Goal: Contribute content: Contribute content

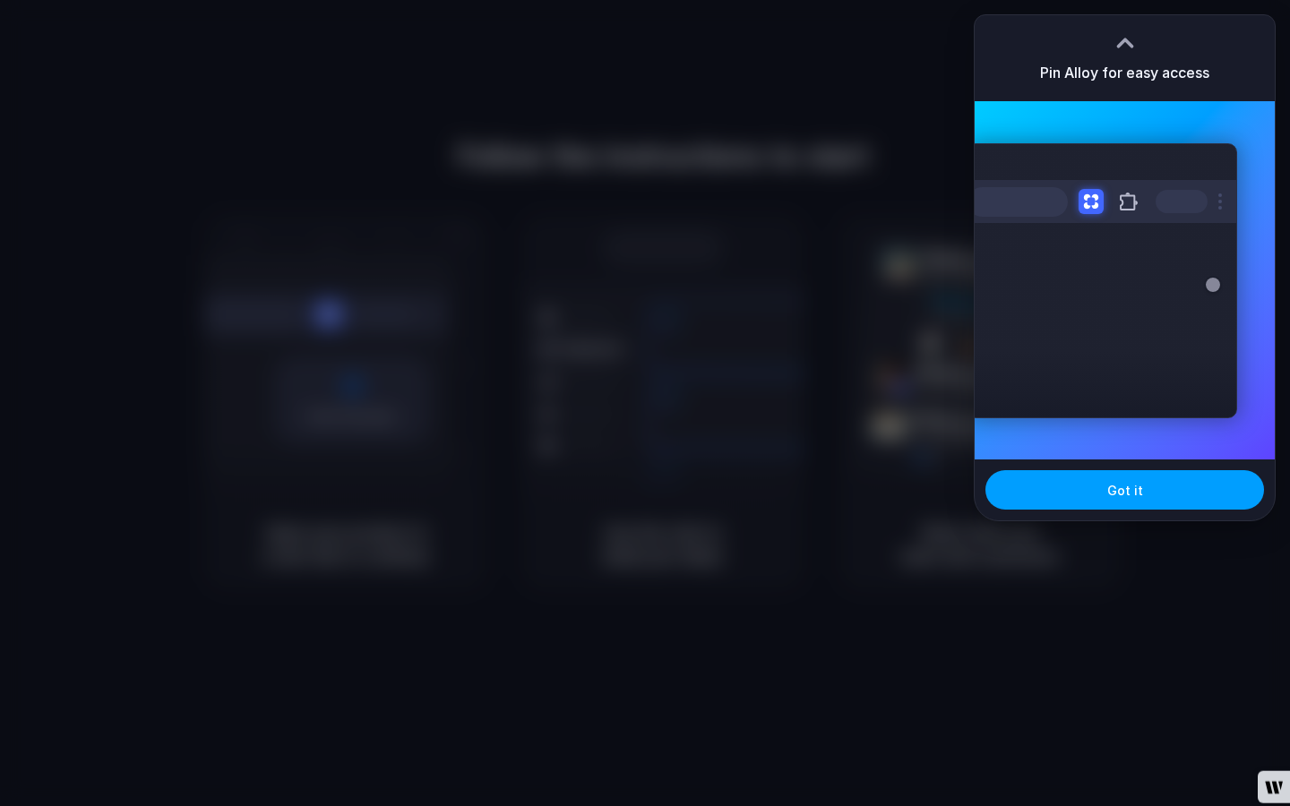
click at [1045, 487] on button "Got it" at bounding box center [1125, 489] width 279 height 39
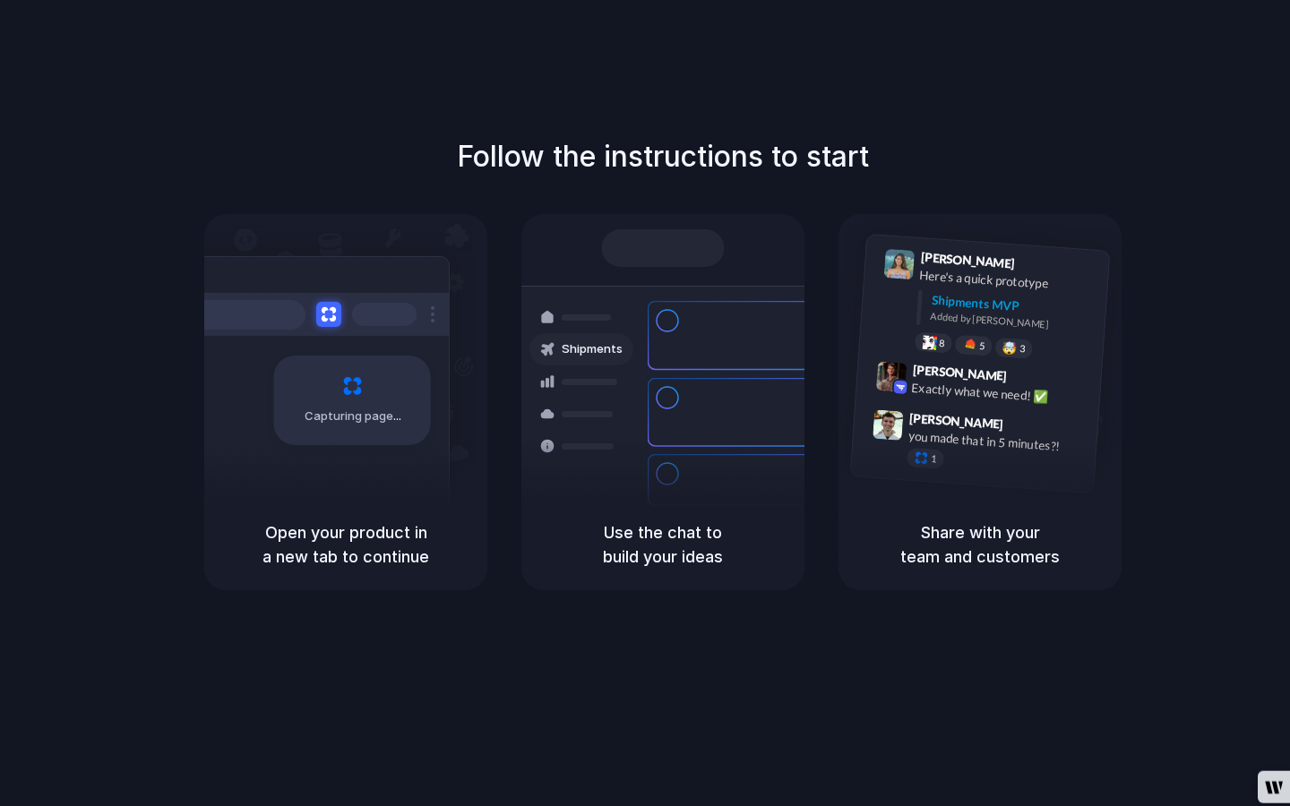
click at [760, 463] on div "Bulk order processing 8 pallets • Warehouse B • Packed" at bounding box center [770, 480] width 167 height 34
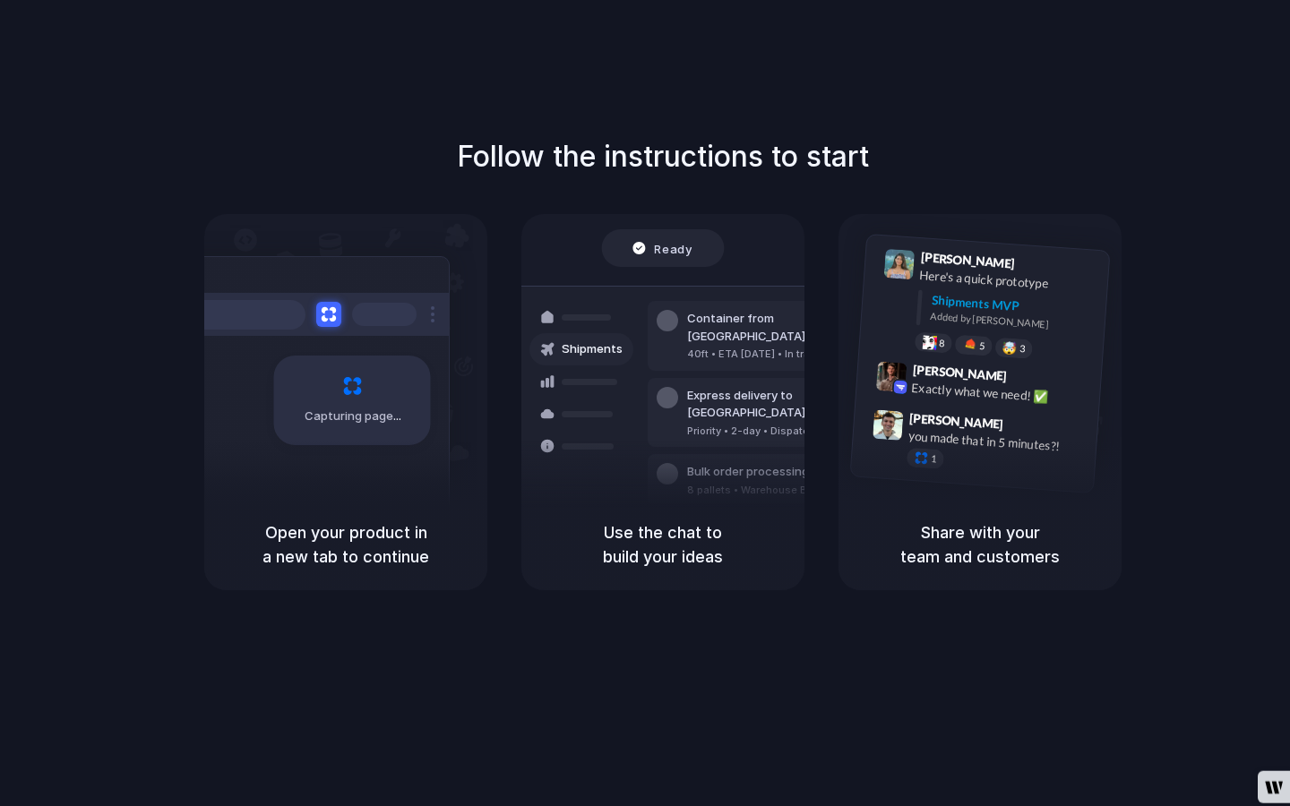
click at [465, 336] on div "Capturing page" at bounding box center [345, 356] width 283 height 285
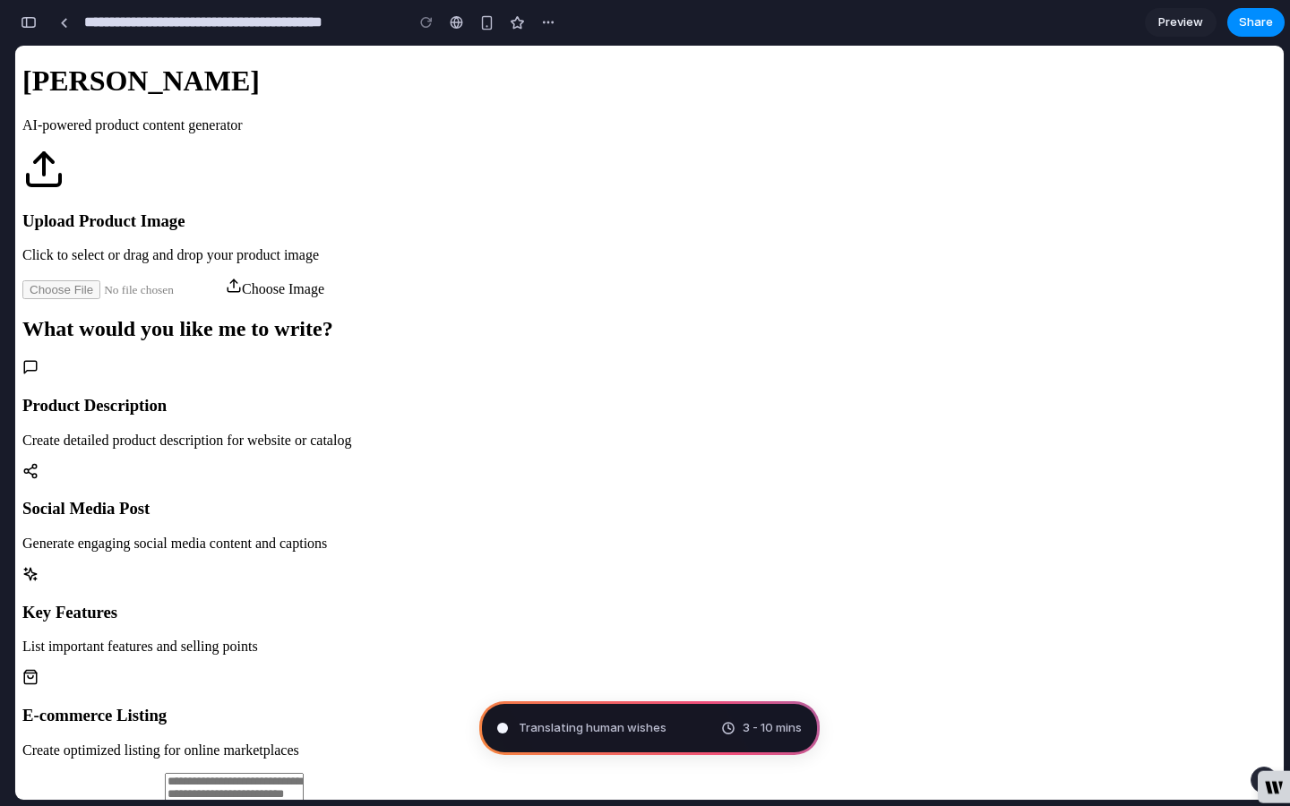
type input "**********"
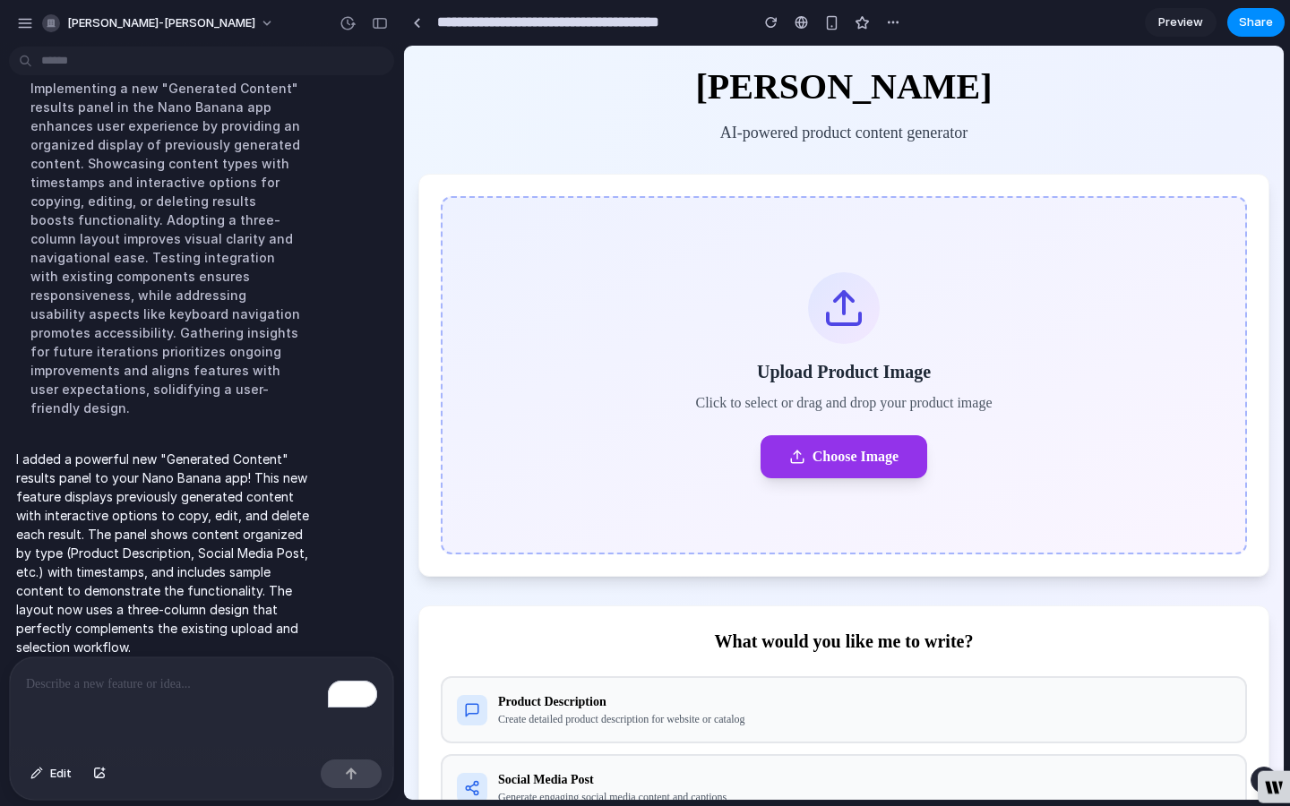
drag, startPoint x: 1184, startPoint y: 20, endPoint x: 757, endPoint y: 39, distance: 426.9
click at [1184, 20] on span "Preview" at bounding box center [1180, 22] width 45 height 18
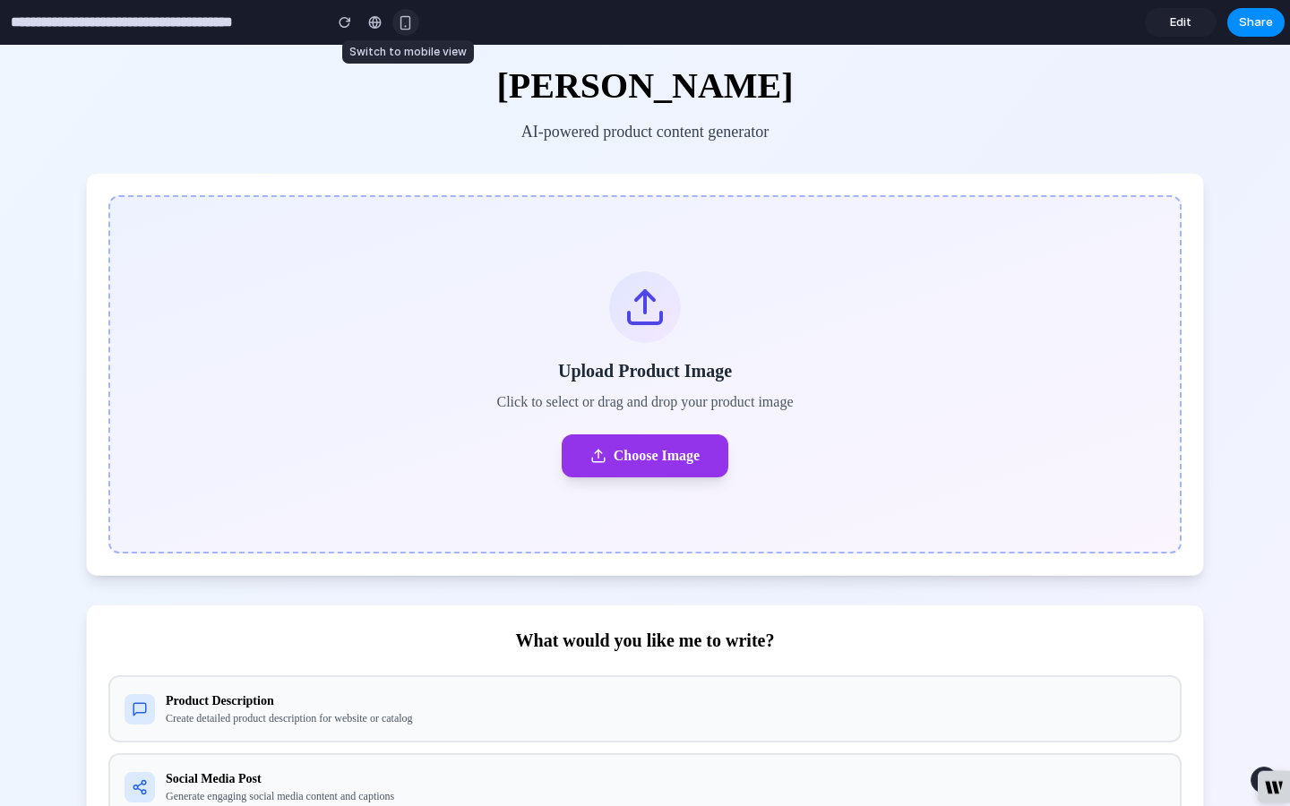
click at [406, 21] on div "button" at bounding box center [405, 22] width 15 height 15
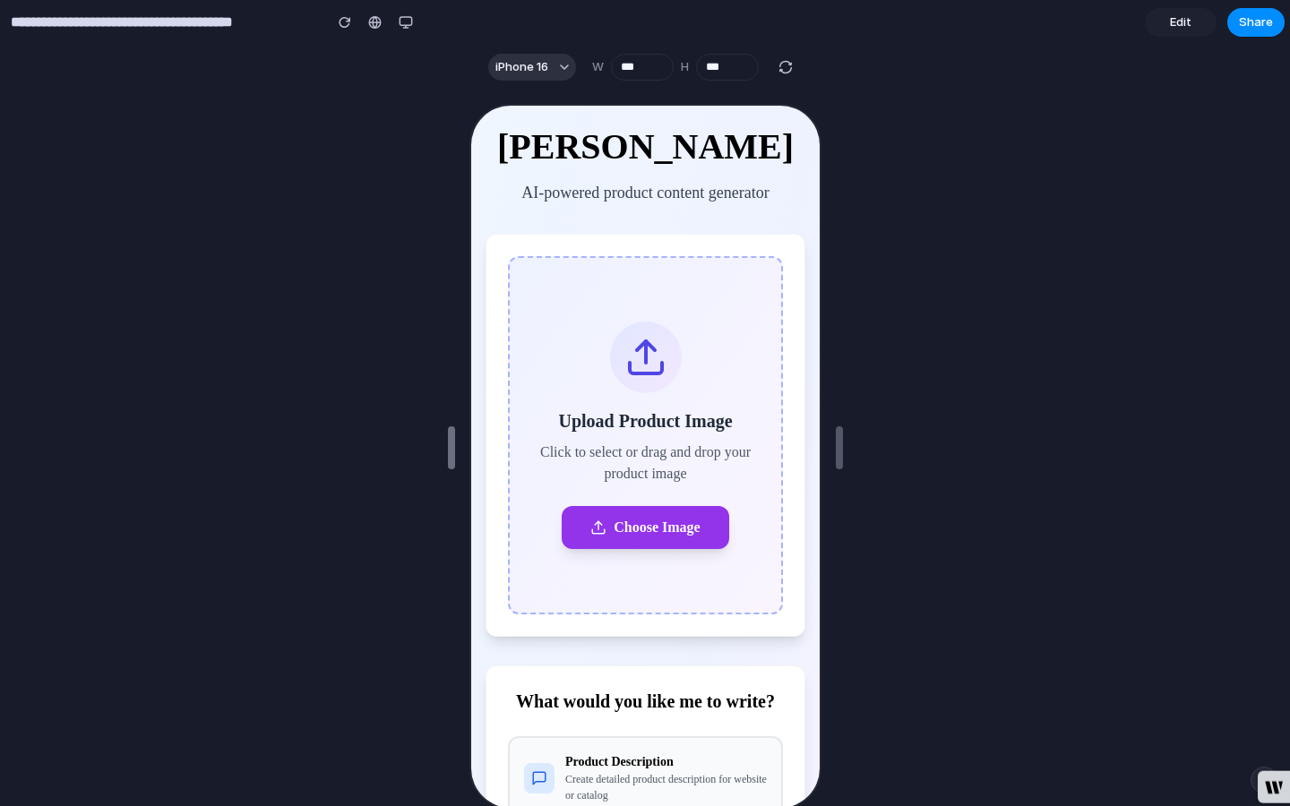
drag, startPoint x: 447, startPoint y: 452, endPoint x: 287, endPoint y: 453, distance: 160.4
type input "***"
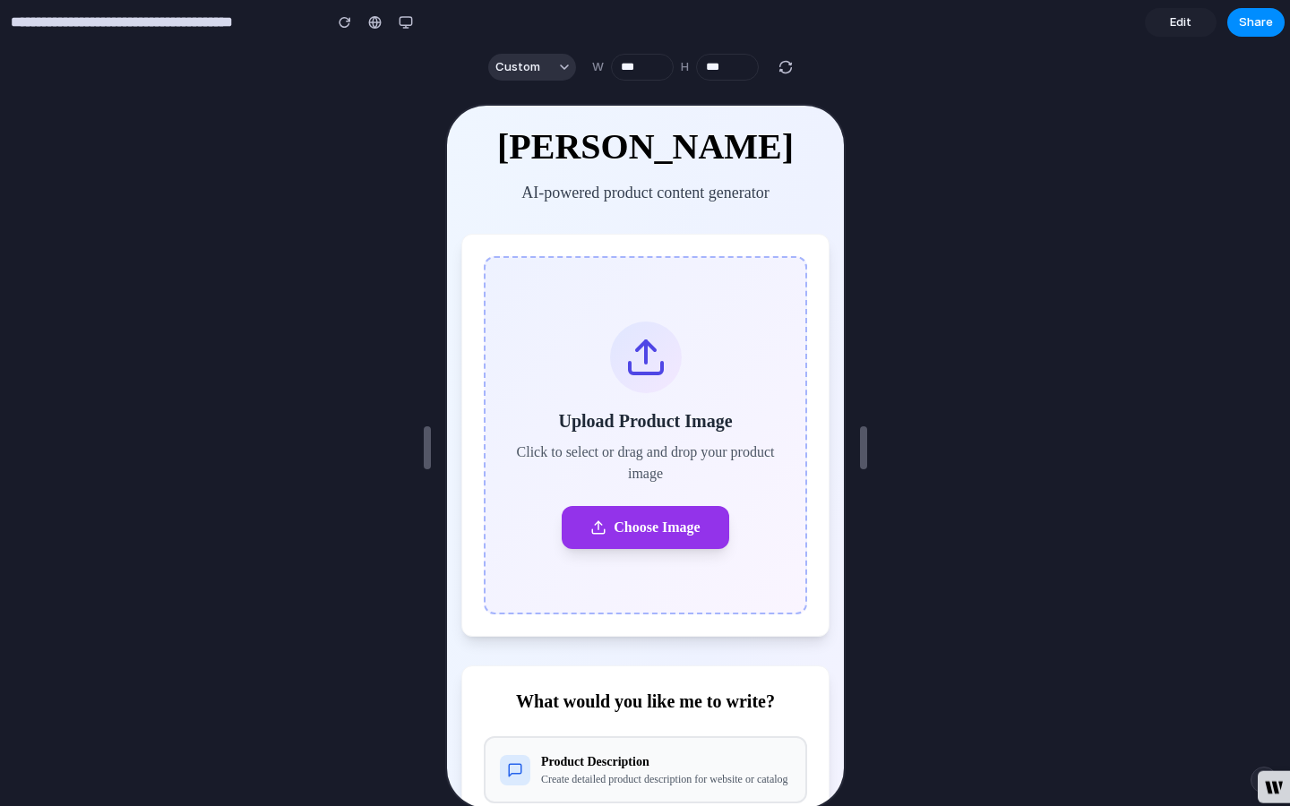
click at [130, 453] on div at bounding box center [645, 448] width 1290 height 717
click at [552, 72] on button "Custom" at bounding box center [532, 67] width 88 height 27
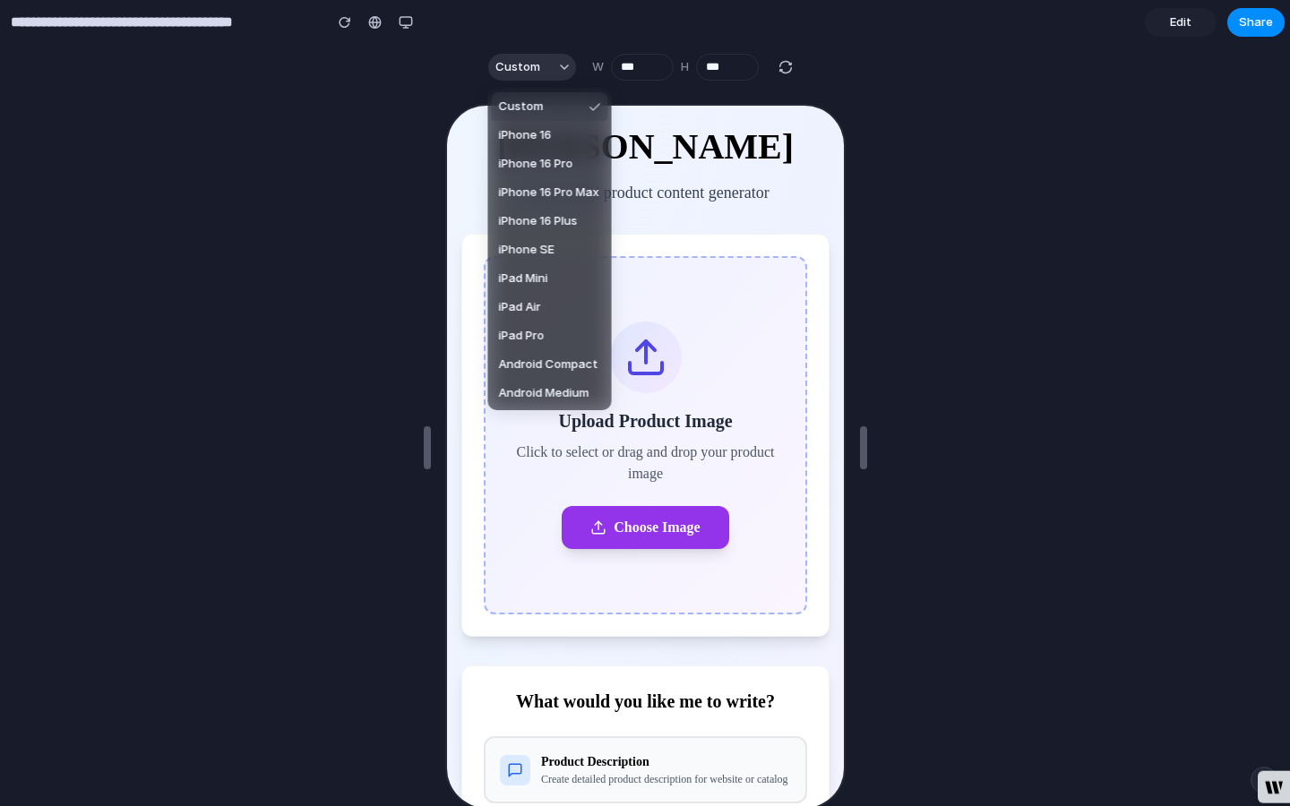
click at [562, 65] on div "Custom iPhone 16 iPhone 16 Pro iPhone 16 Pro Max iPhone 16 Plus iPhone SE iPad …" at bounding box center [645, 403] width 1290 height 806
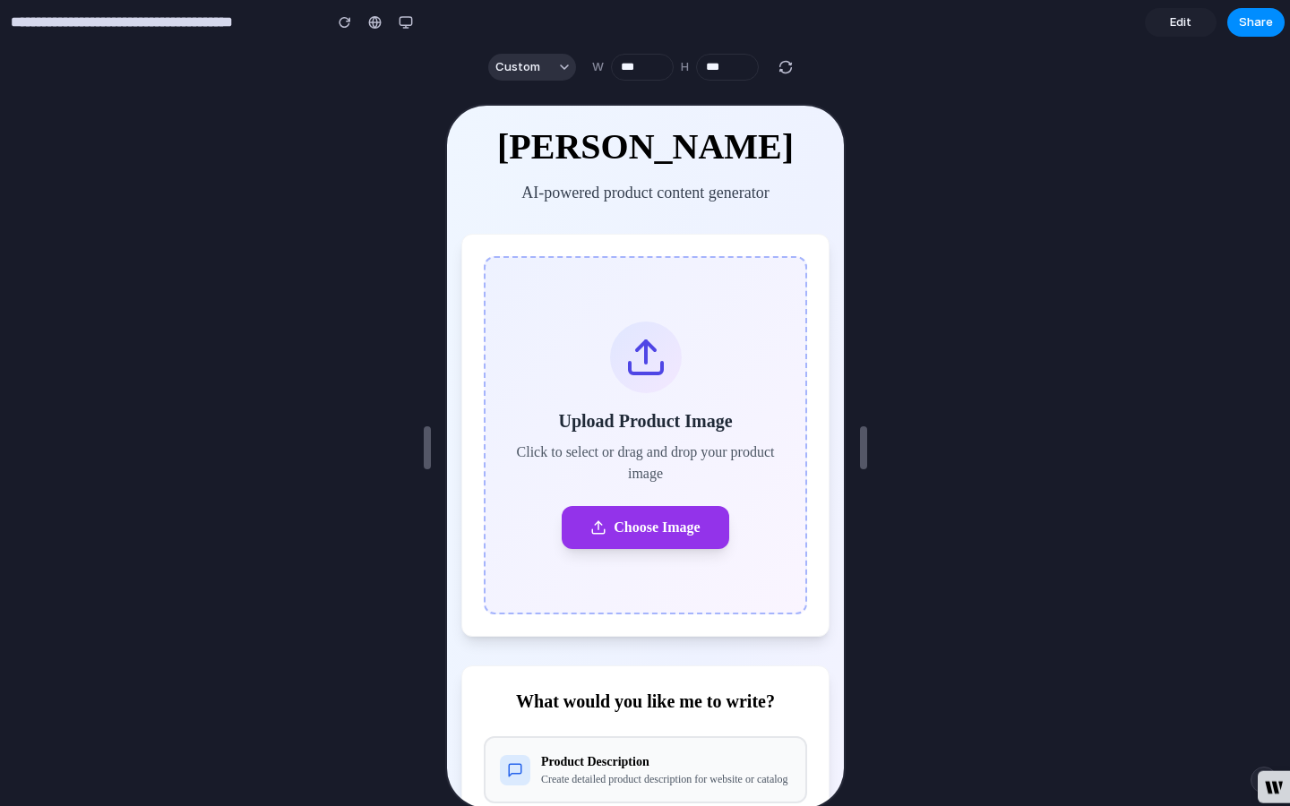
click at [562, 65] on div "button" at bounding box center [564, 67] width 9 height 9
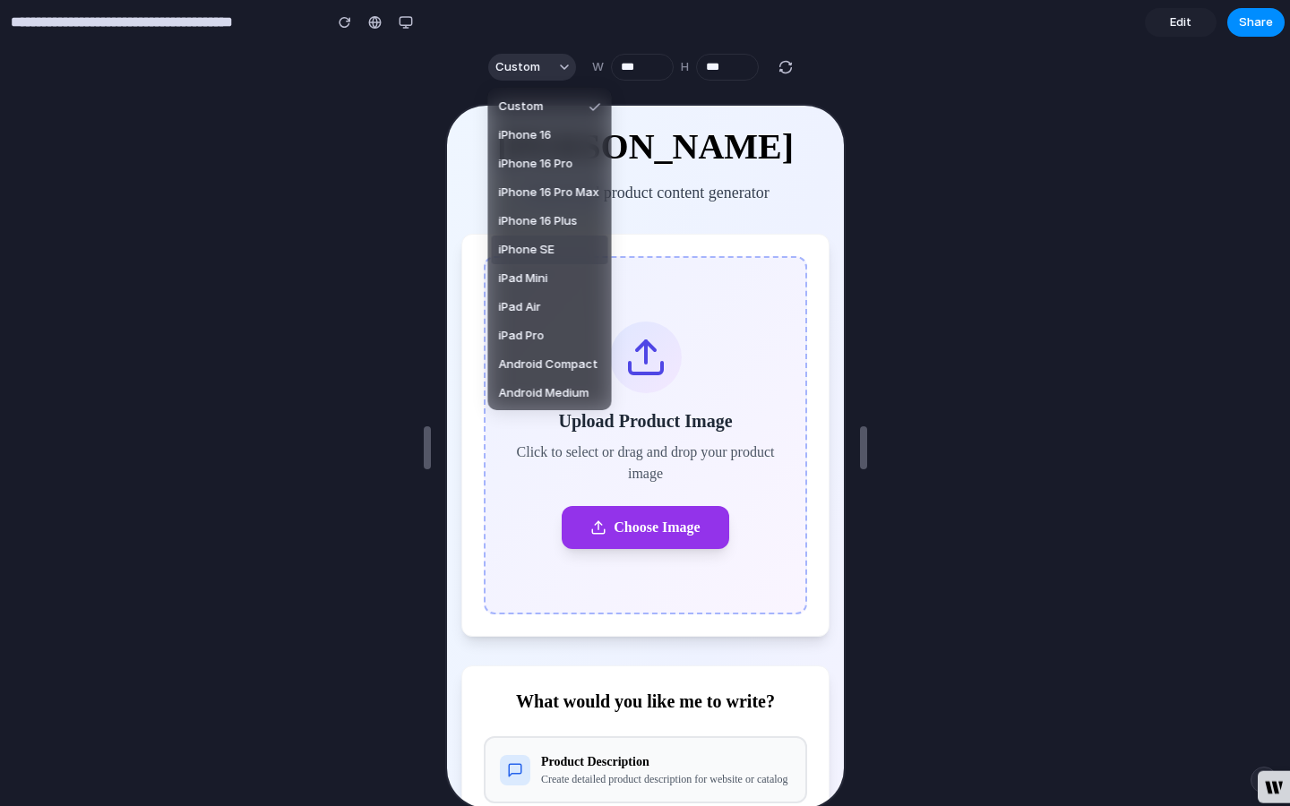
click at [402, 33] on div "Custom iPhone 16 iPhone 16 Pro iPhone 16 Pro Max iPhone 16 Plus iPhone SE iPad …" at bounding box center [645, 403] width 1290 height 806
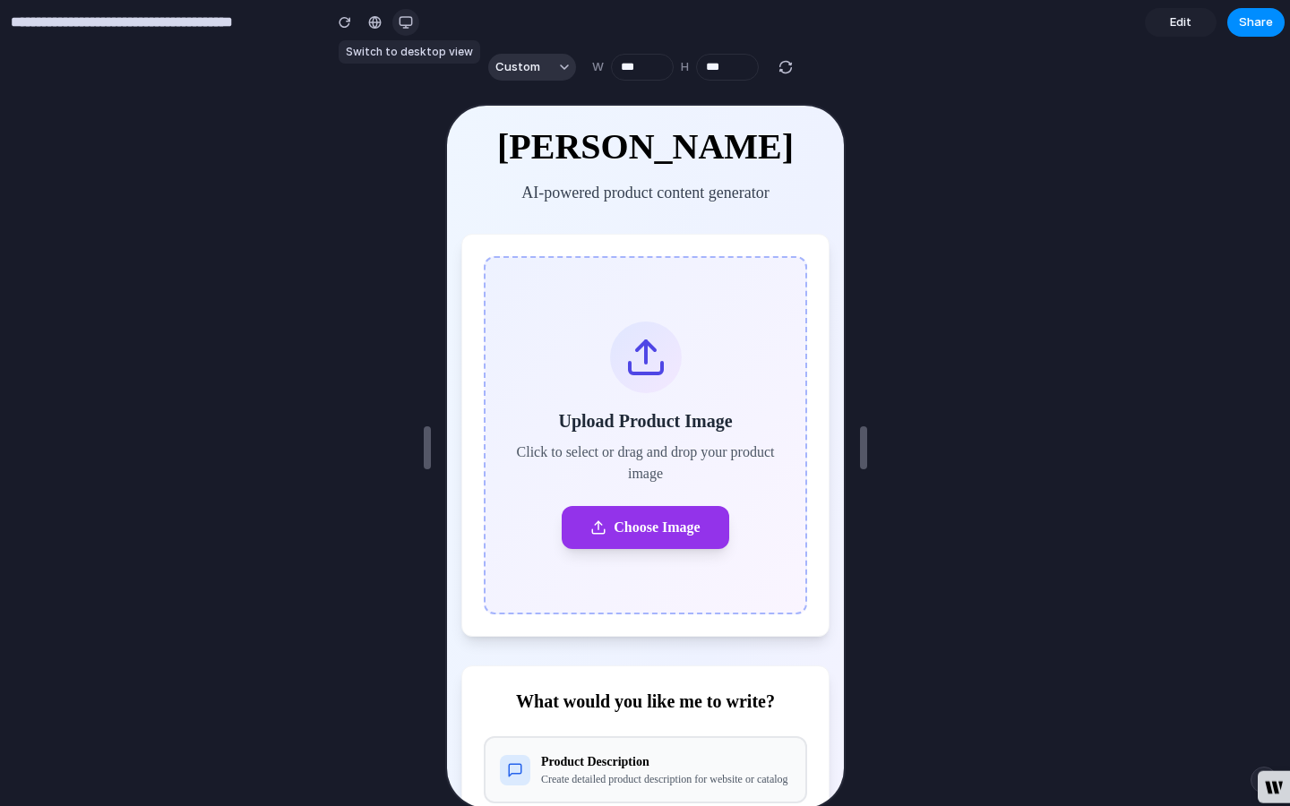
click at [402, 19] on div "button" at bounding box center [406, 22] width 14 height 14
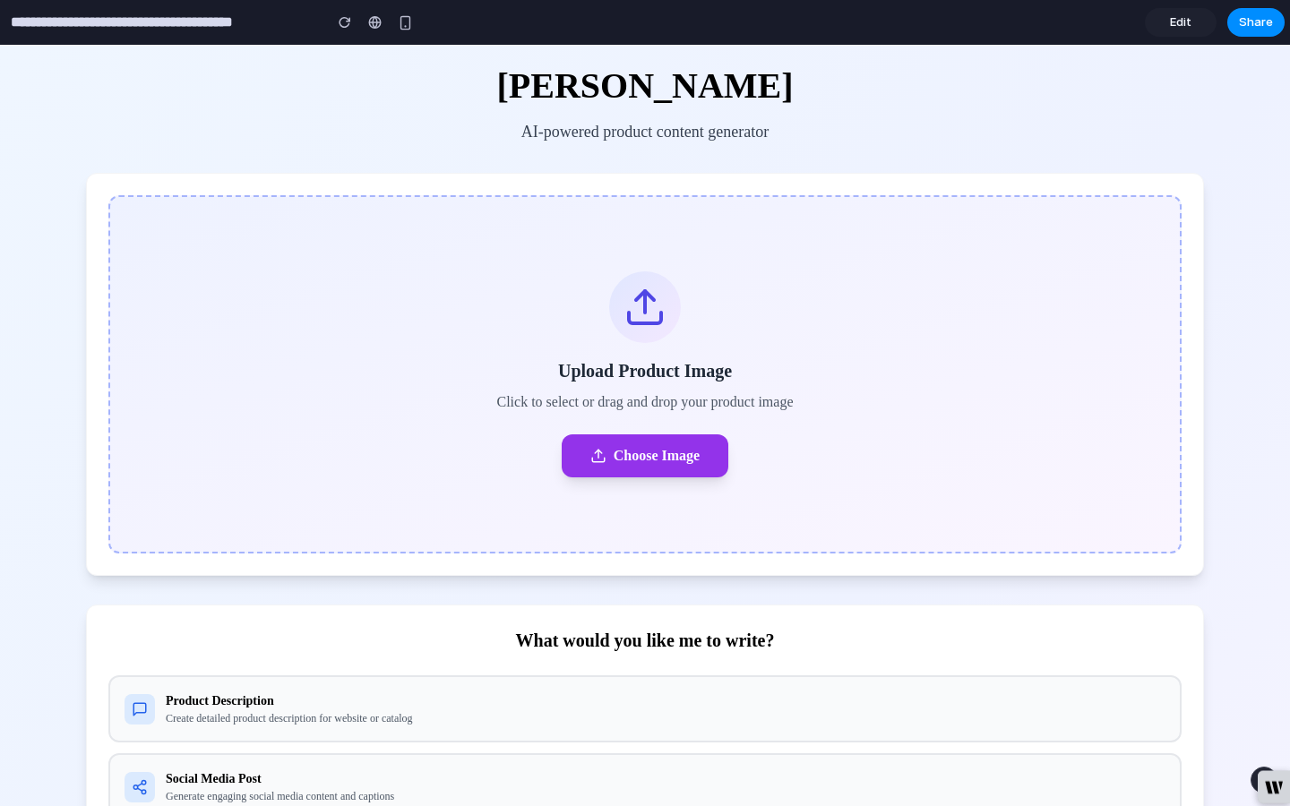
click at [1179, 24] on span "Edit" at bounding box center [1181, 22] width 22 height 18
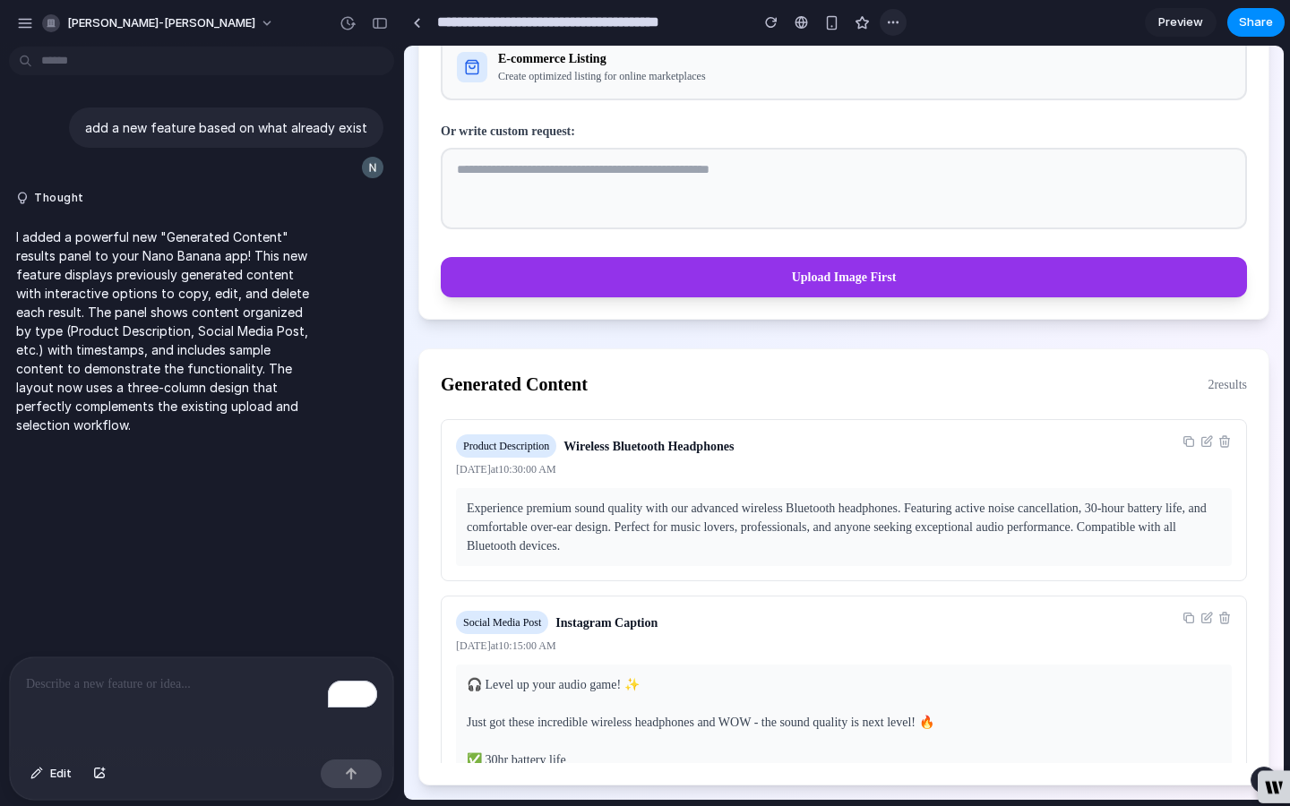
click at [895, 22] on div "button" at bounding box center [893, 22] width 14 height 14
drag, startPoint x: 990, startPoint y: 20, endPoint x: 564, endPoint y: 39, distance: 426.9
click at [990, 20] on div "Duplicate Delete" at bounding box center [645, 403] width 1290 height 806
click at [171, 17] on button "[PERSON_NAME]-[PERSON_NAME]" at bounding box center [159, 23] width 248 height 29
click at [28, 30] on div "button" at bounding box center [25, 23] width 16 height 16
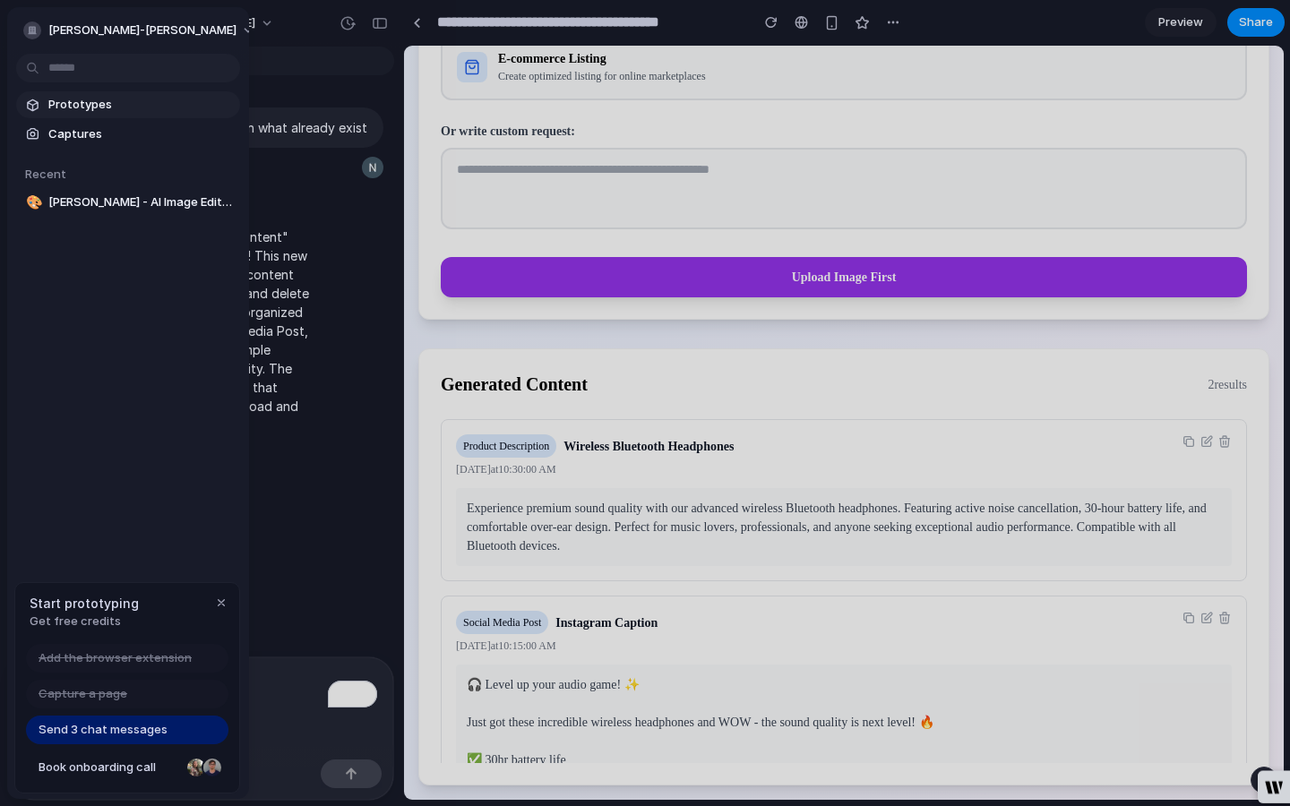
click at [99, 108] on span "Prototypes" at bounding box center [140, 105] width 185 height 18
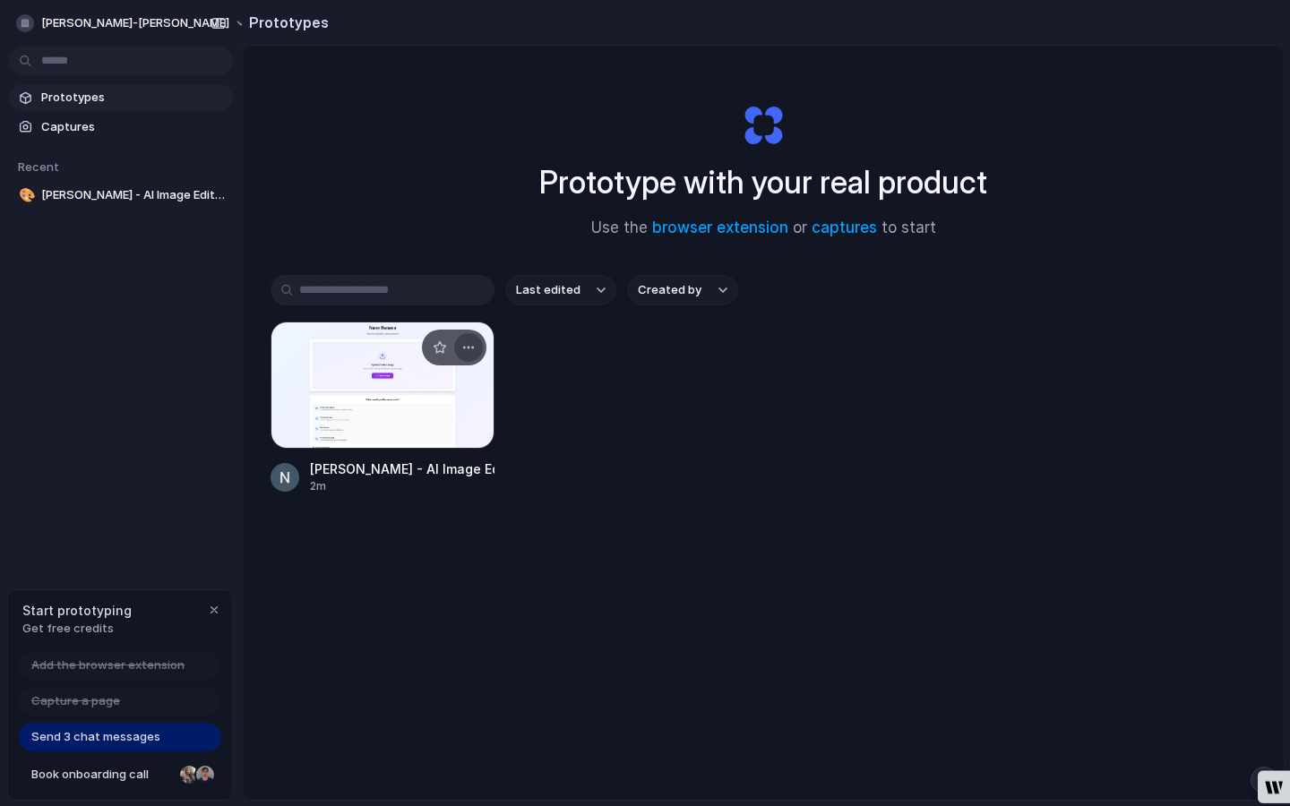
click at [467, 349] on div "button" at bounding box center [468, 347] width 14 height 14
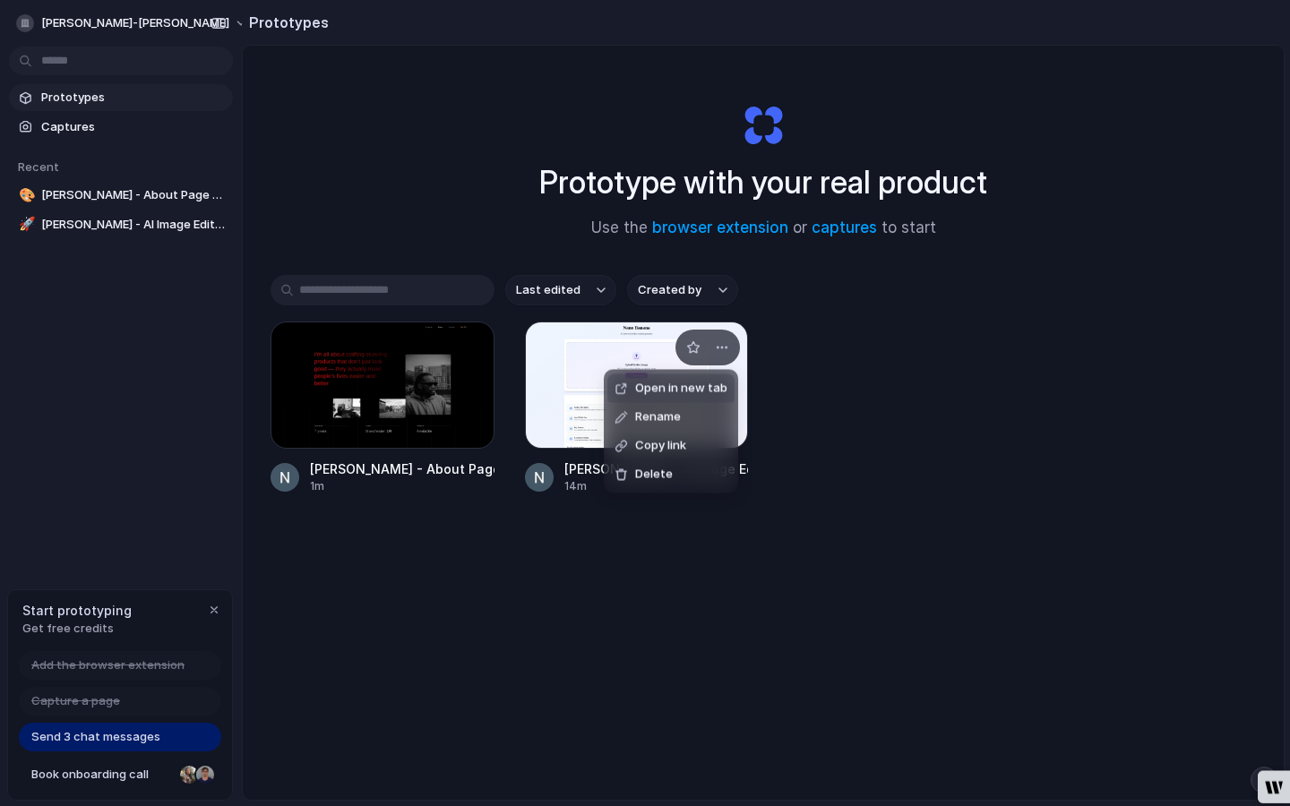
click at [421, 397] on div "Open in new tab Rename Copy link Delete" at bounding box center [645, 403] width 1290 height 806
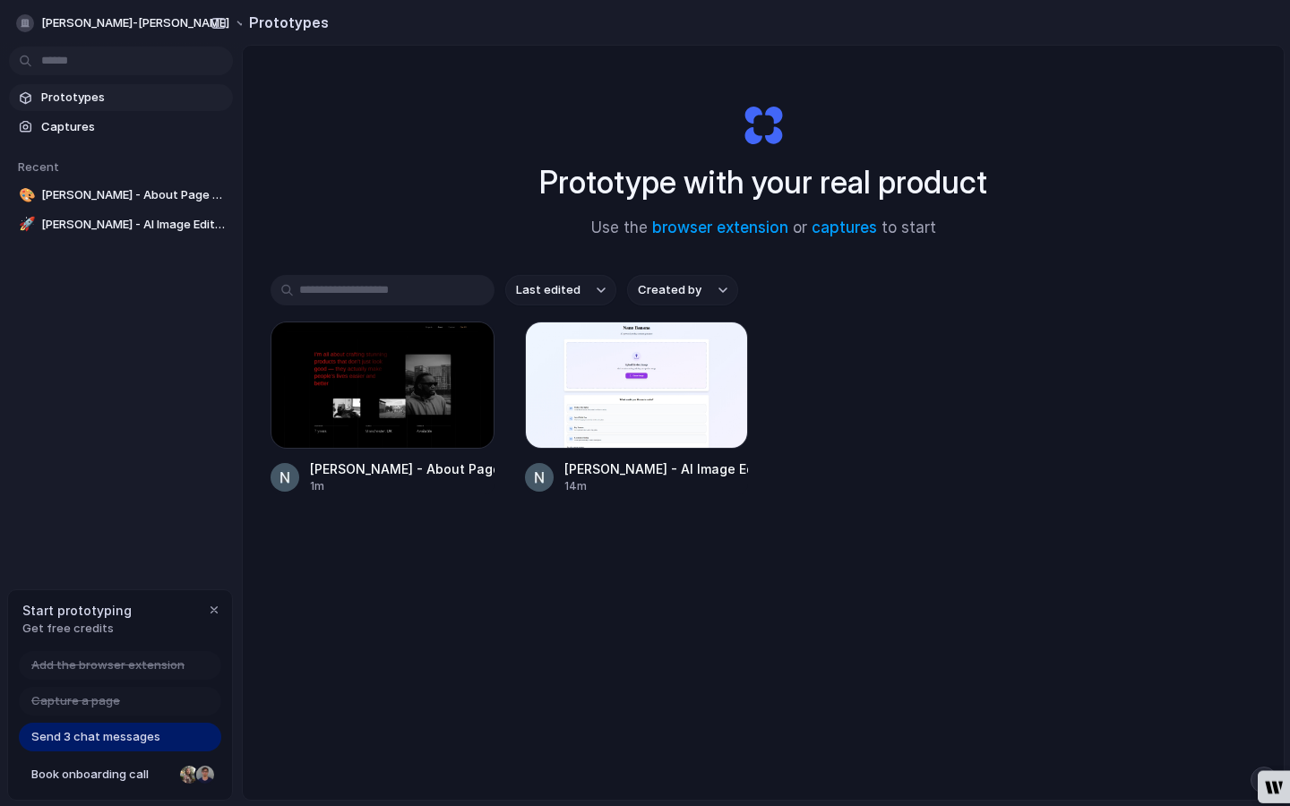
click at [421, 397] on div at bounding box center [383, 385] width 224 height 127
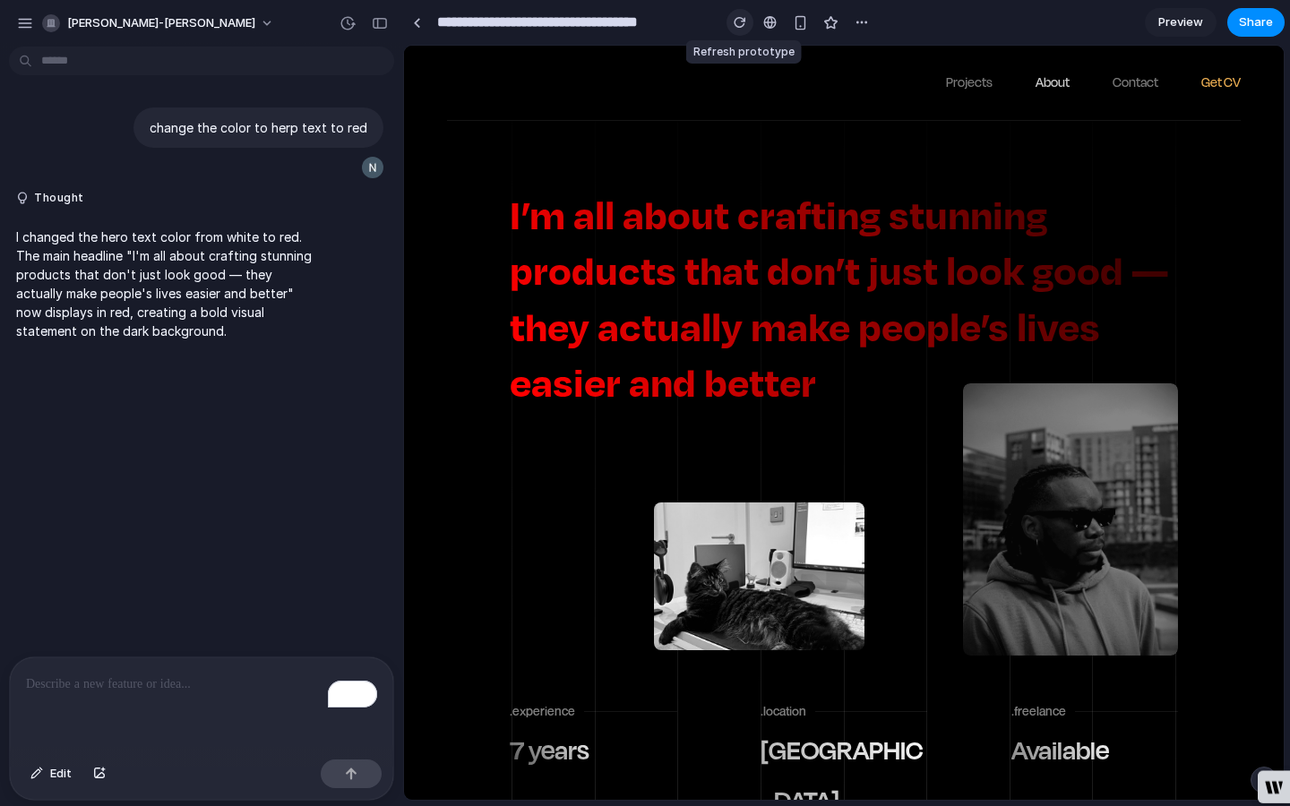
click at [740, 28] on div "button" at bounding box center [740, 22] width 13 height 13
click at [1163, 22] on span "Preview" at bounding box center [1180, 22] width 45 height 18
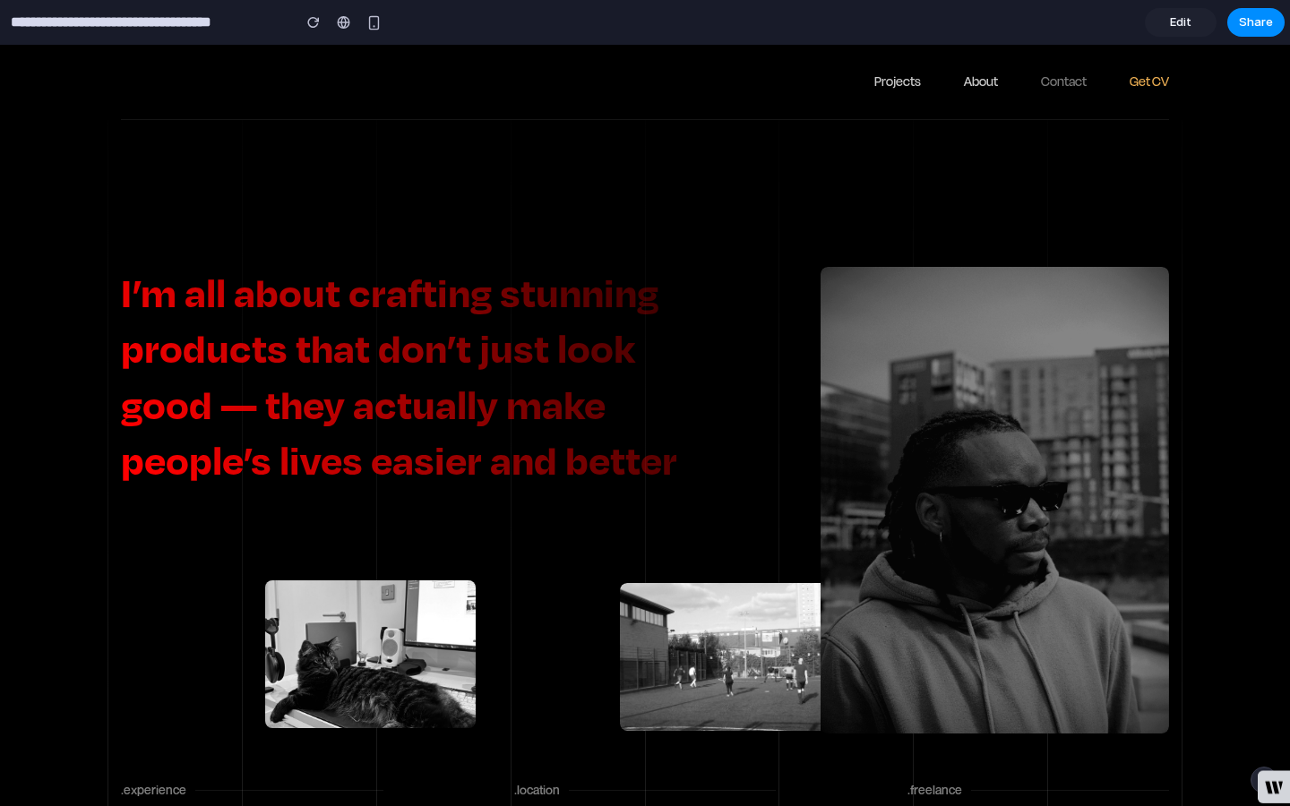
click at [903, 79] on link "Projects" at bounding box center [897, 82] width 47 height 19
click at [1049, 80] on link "Contact" at bounding box center [1064, 82] width 46 height 19
click at [980, 90] on link "About" at bounding box center [981, 82] width 34 height 19
click at [1062, 82] on link "Contact" at bounding box center [1064, 82] width 46 height 19
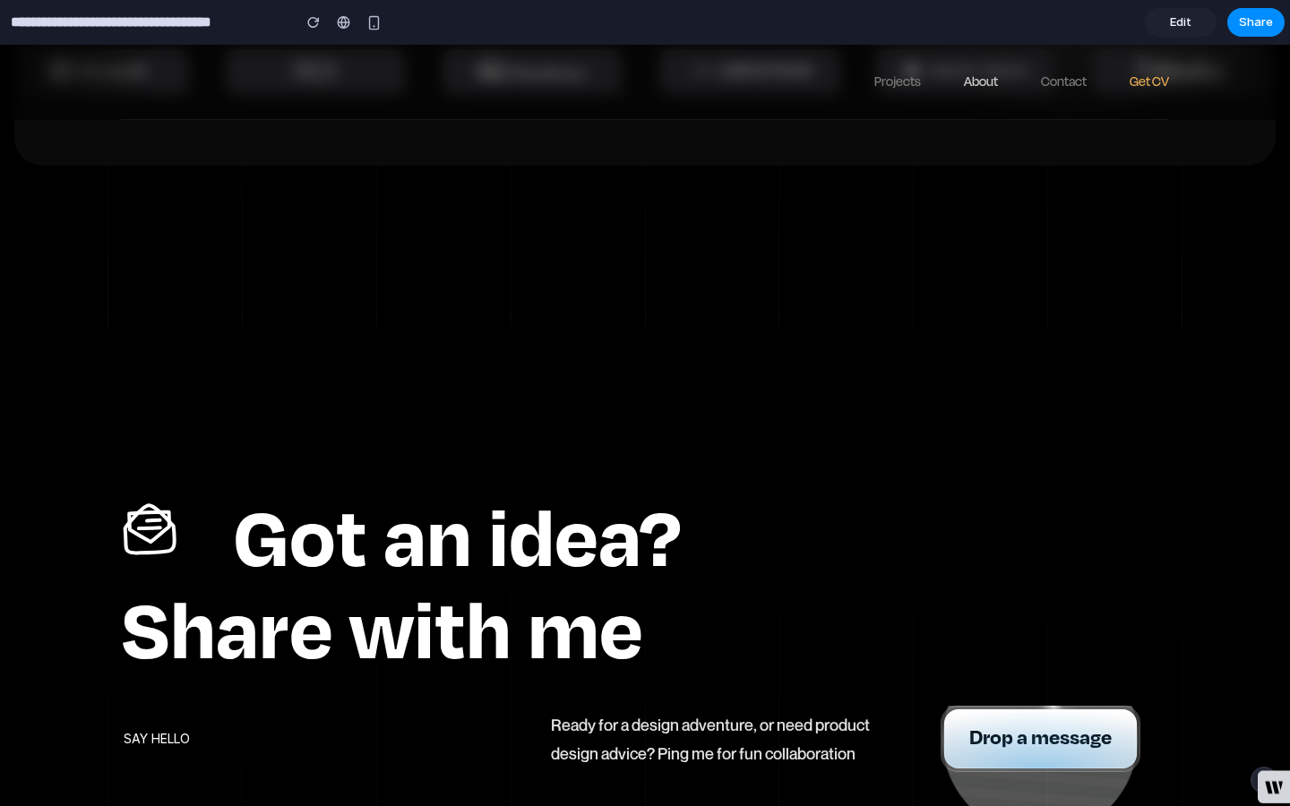
scroll to position [5648, 0]
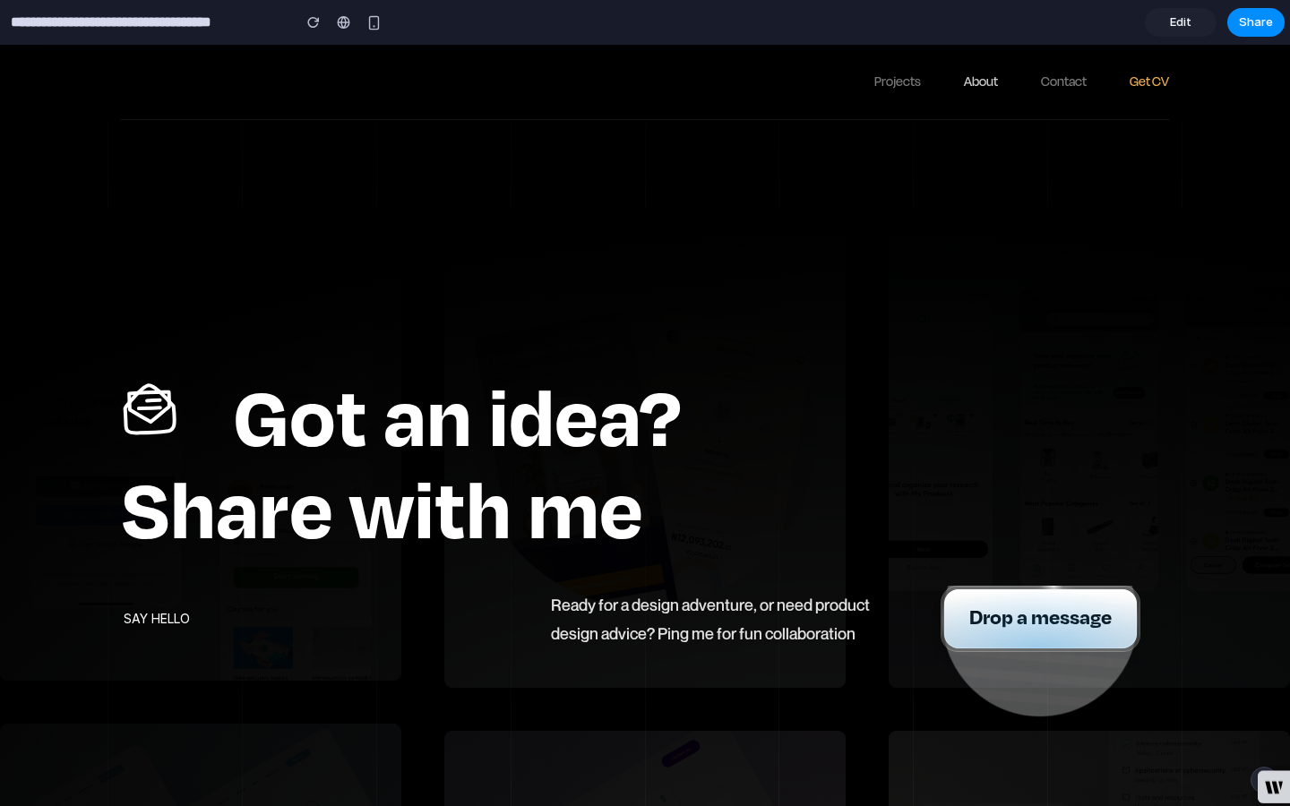
click at [980, 564] on div at bounding box center [645, 617] width 1290 height 382
click at [993, 565] on div at bounding box center [645, 617] width 1290 height 382
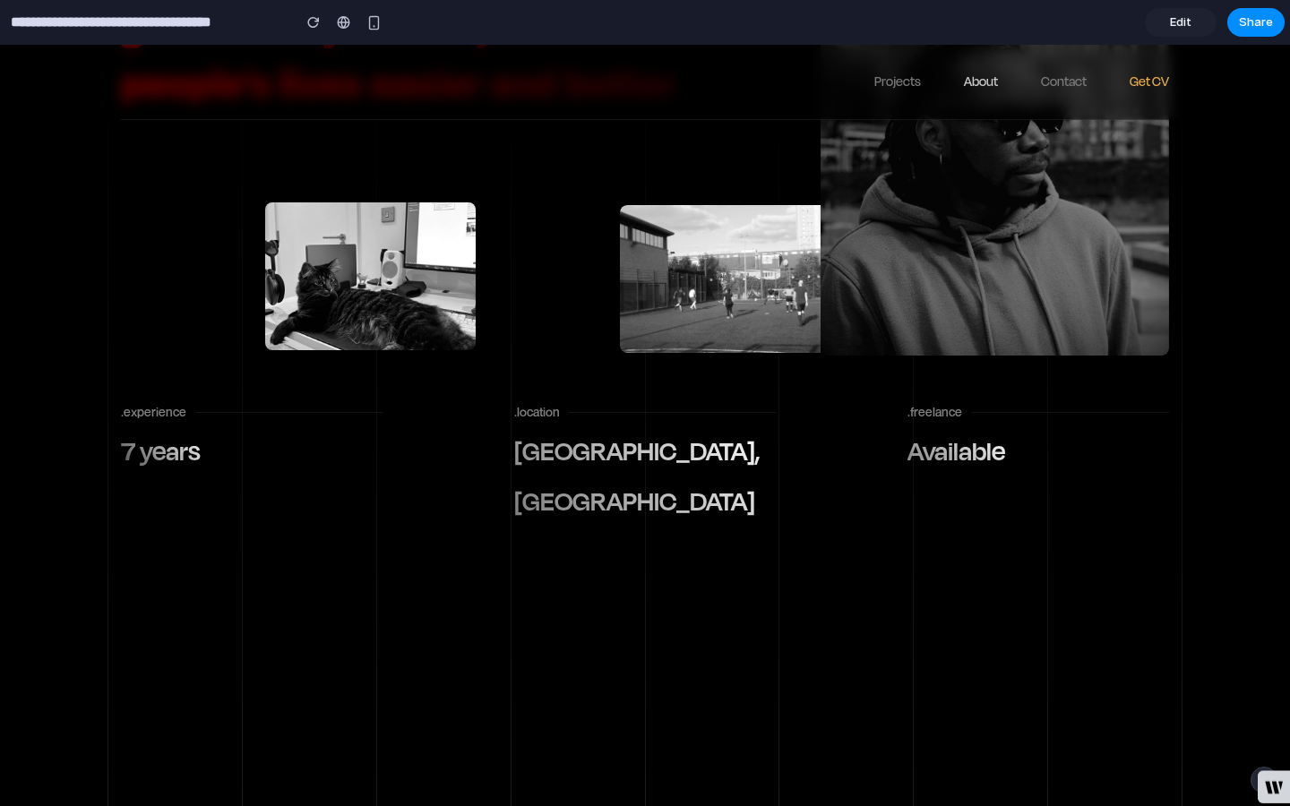
scroll to position [0, 0]
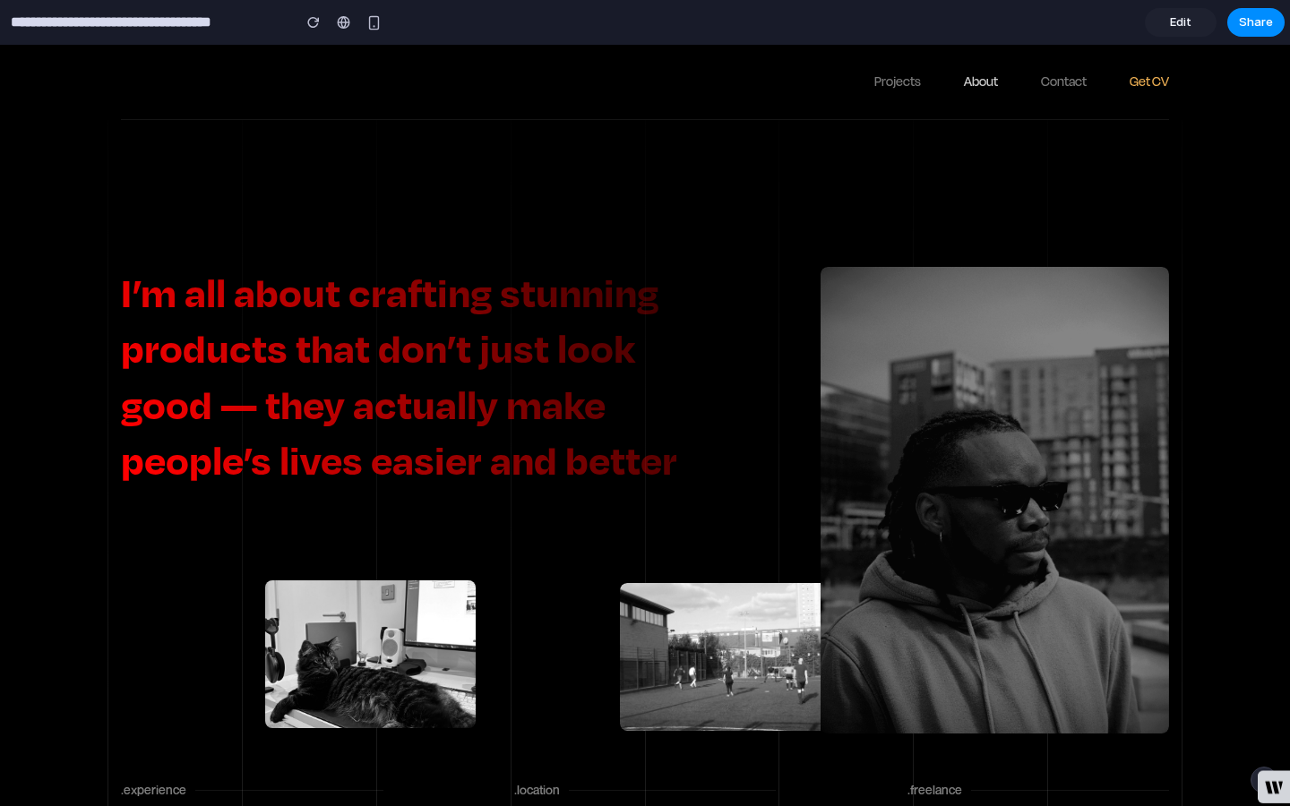
click at [491, 449] on div at bounding box center [645, 617] width 1290 height 382
click at [906, 83] on link "Projects" at bounding box center [897, 82] width 47 height 19
click at [1072, 82] on link "Contact" at bounding box center [1064, 82] width 46 height 19
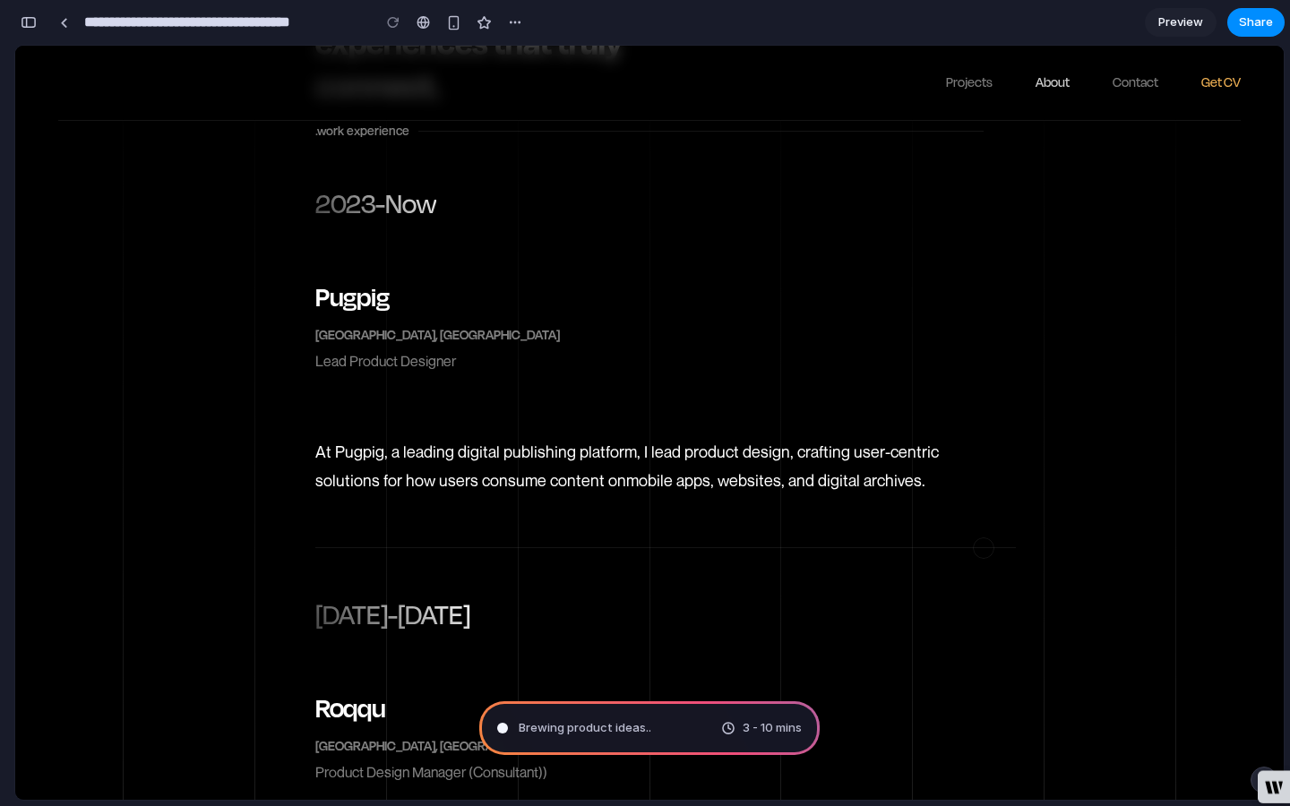
scroll to position [3080, 0]
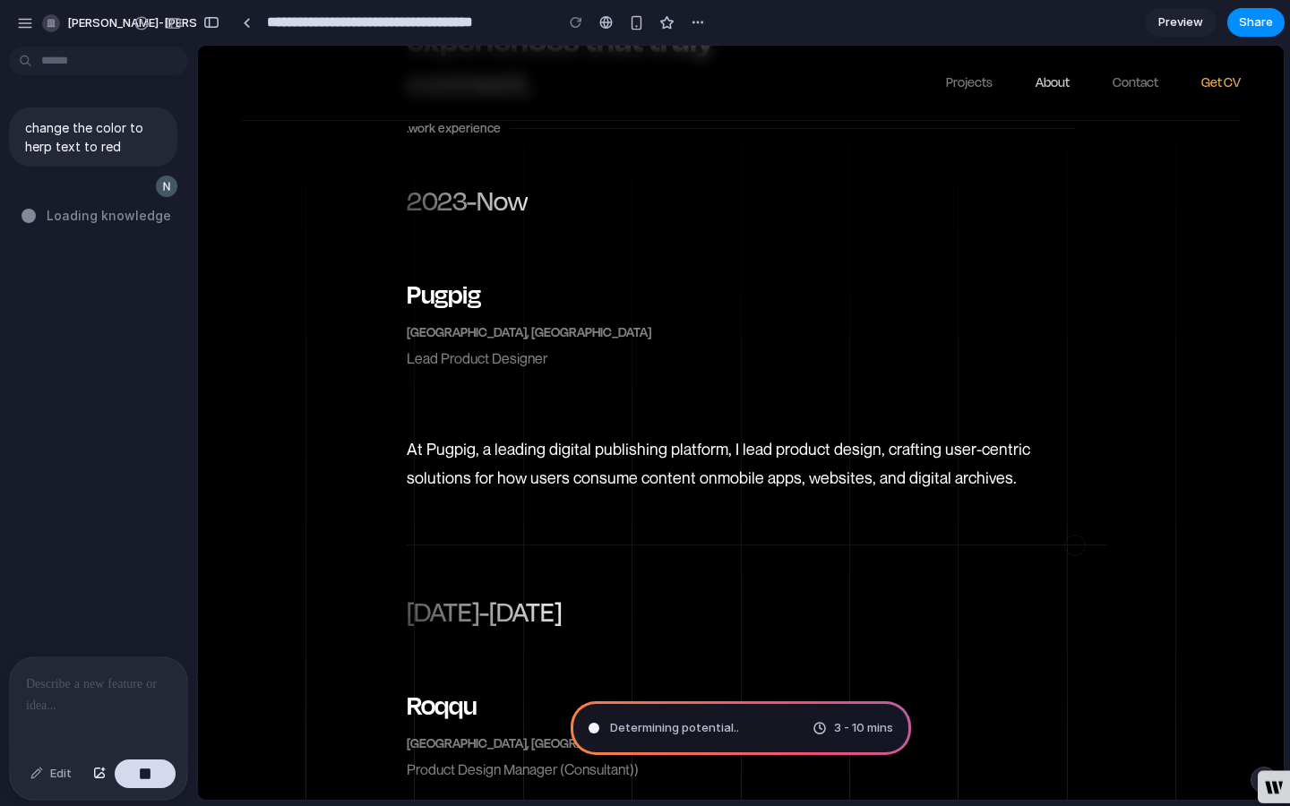
type input "**********"
